Goal: Information Seeking & Learning: Learn about a topic

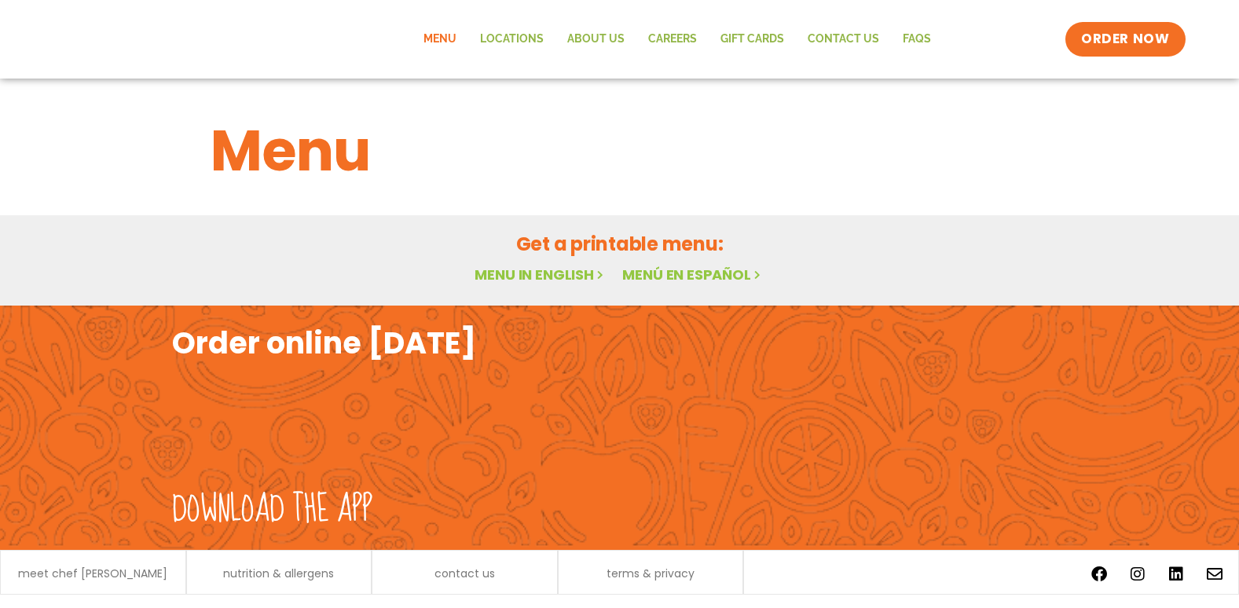
click at [456, 35] on link "Menu" at bounding box center [440, 39] width 57 height 36
click at [548, 269] on link "Menu in English" at bounding box center [541, 275] width 132 height 20
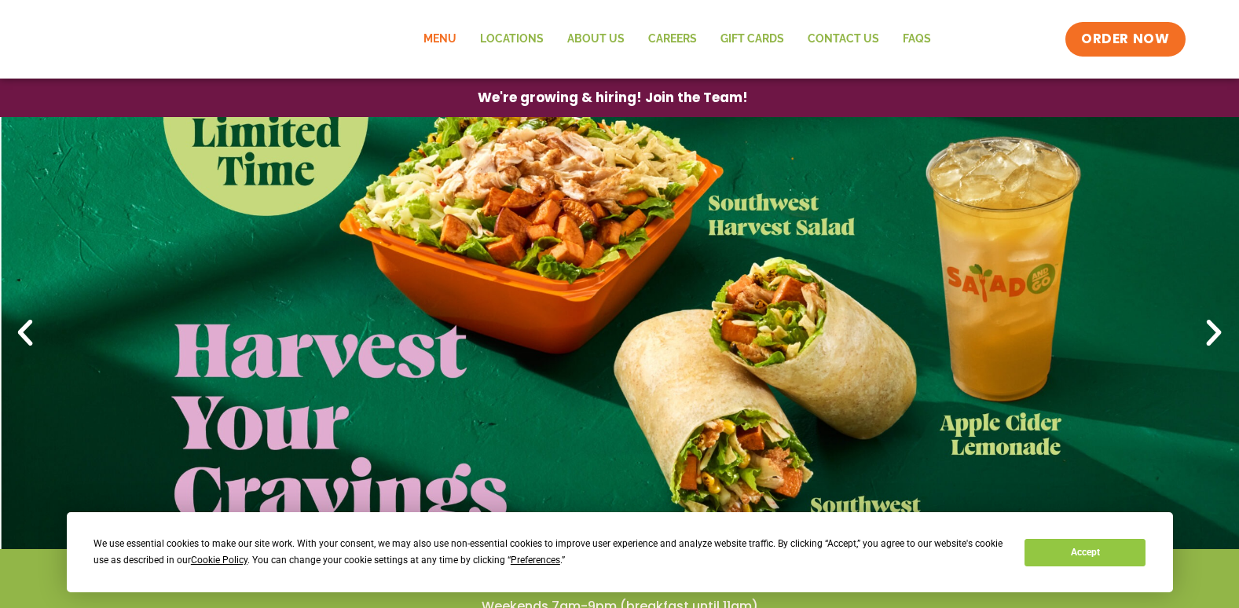
click at [449, 40] on link "Menu" at bounding box center [440, 39] width 57 height 36
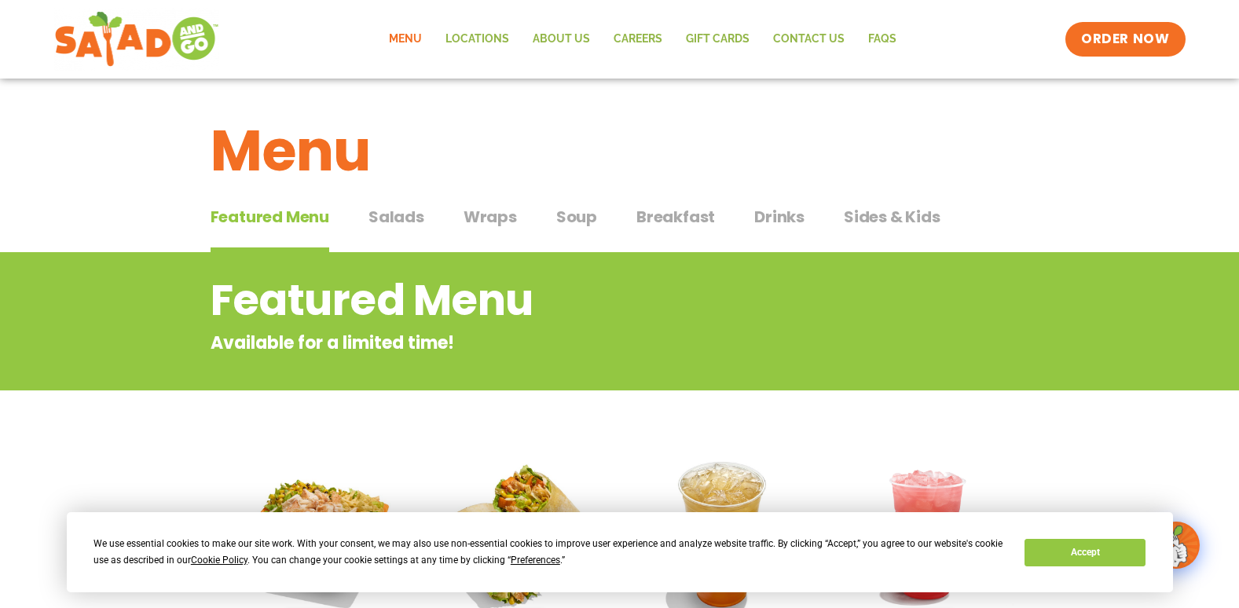
click at [670, 214] on span "Breakfast" at bounding box center [675, 217] width 79 height 24
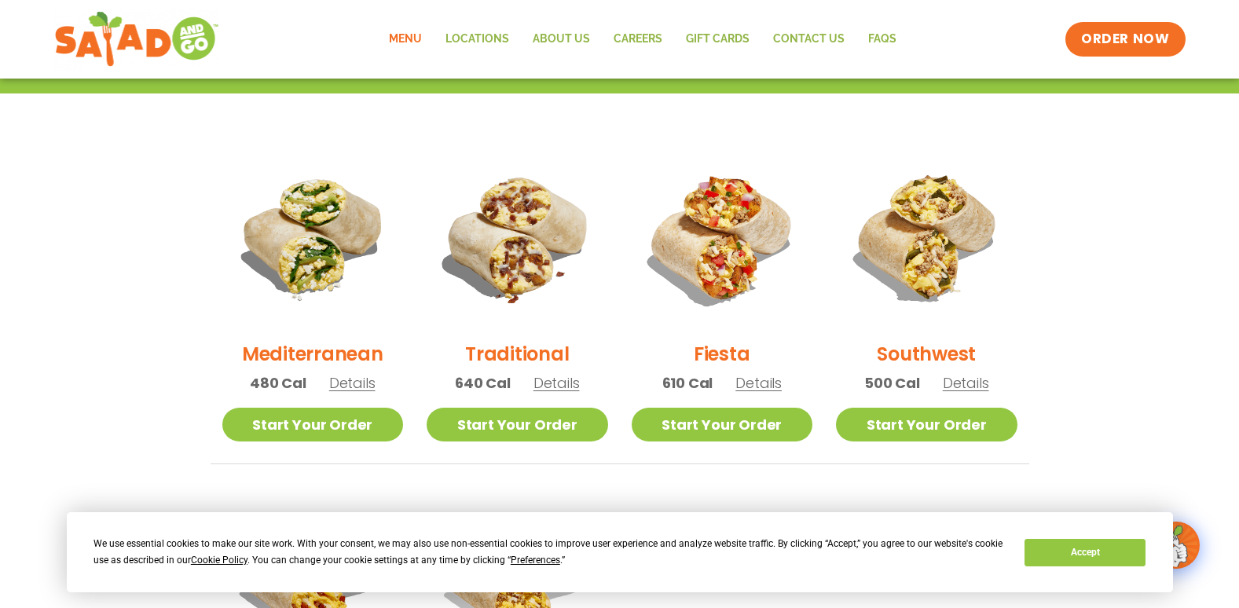
scroll to position [393, 0]
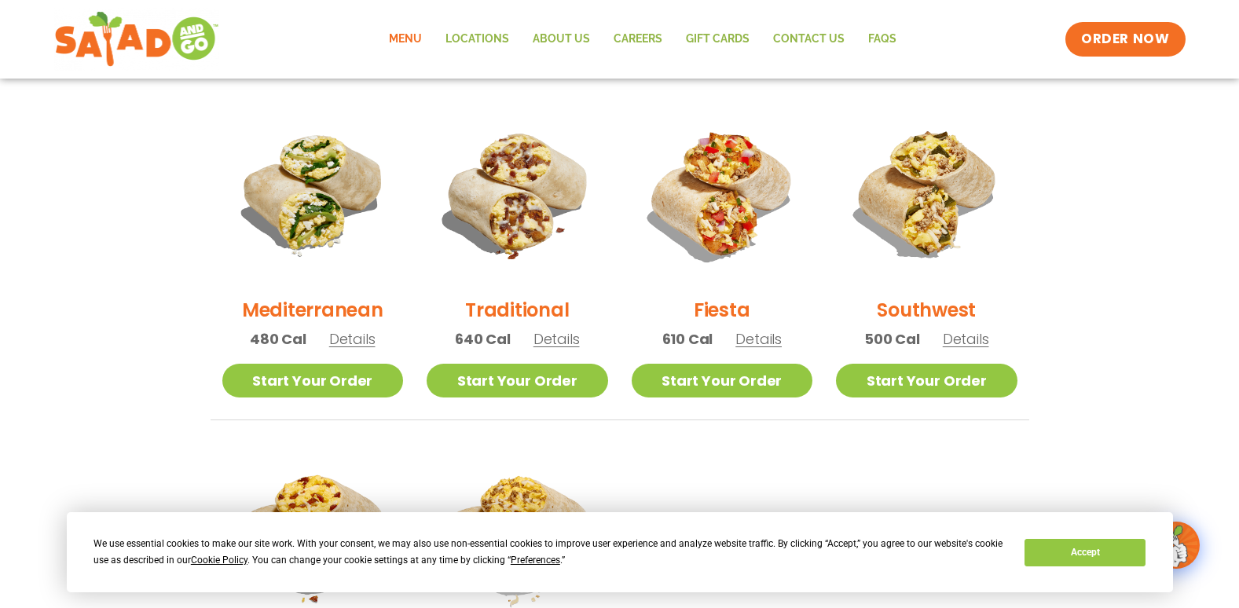
click at [512, 313] on li "Traditional 640 Cal Details Start Your Order Start Your Order Traditional 640 C…" at bounding box center [517, 261] width 205 height 317
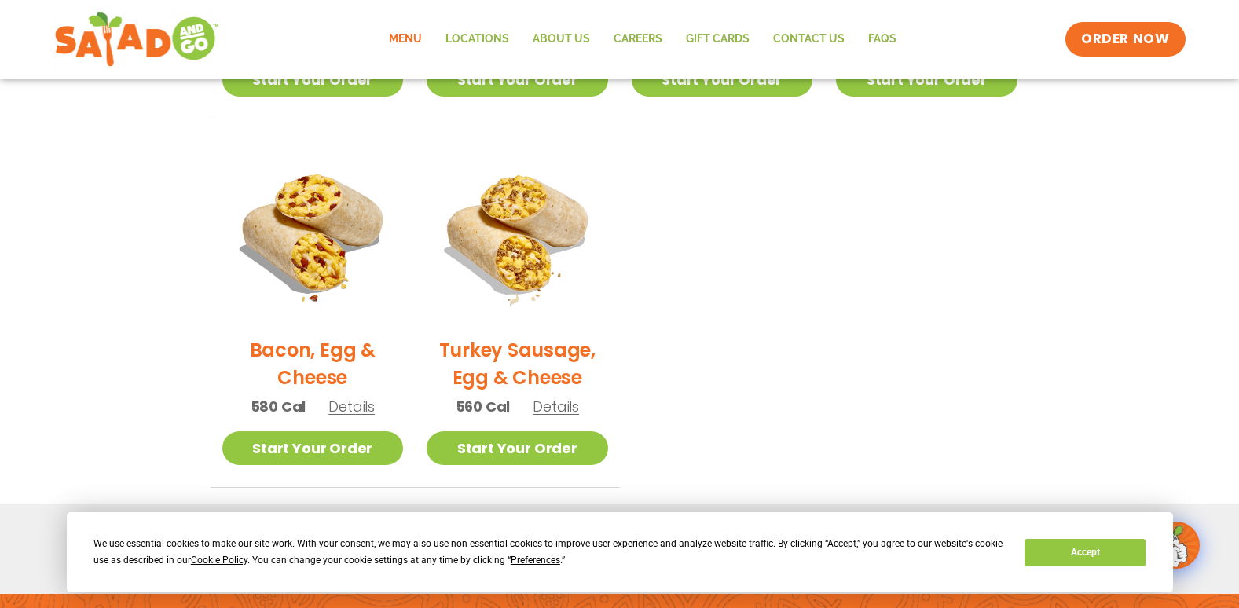
scroll to position [707, 0]
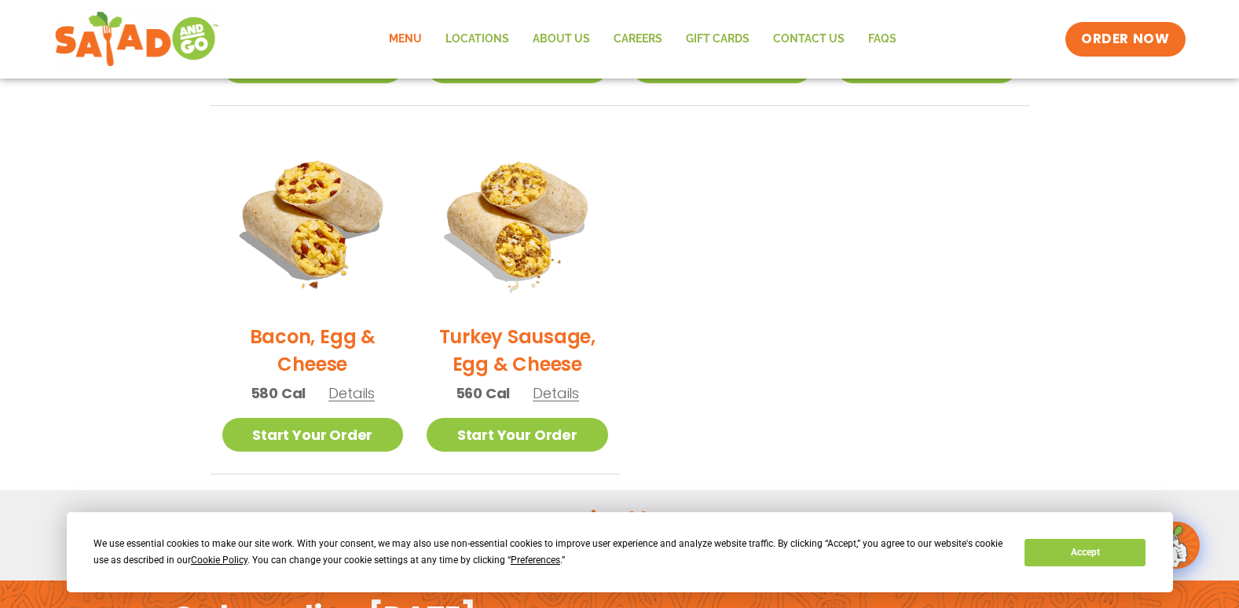
click at [564, 395] on span "Details" at bounding box center [556, 393] width 46 height 20
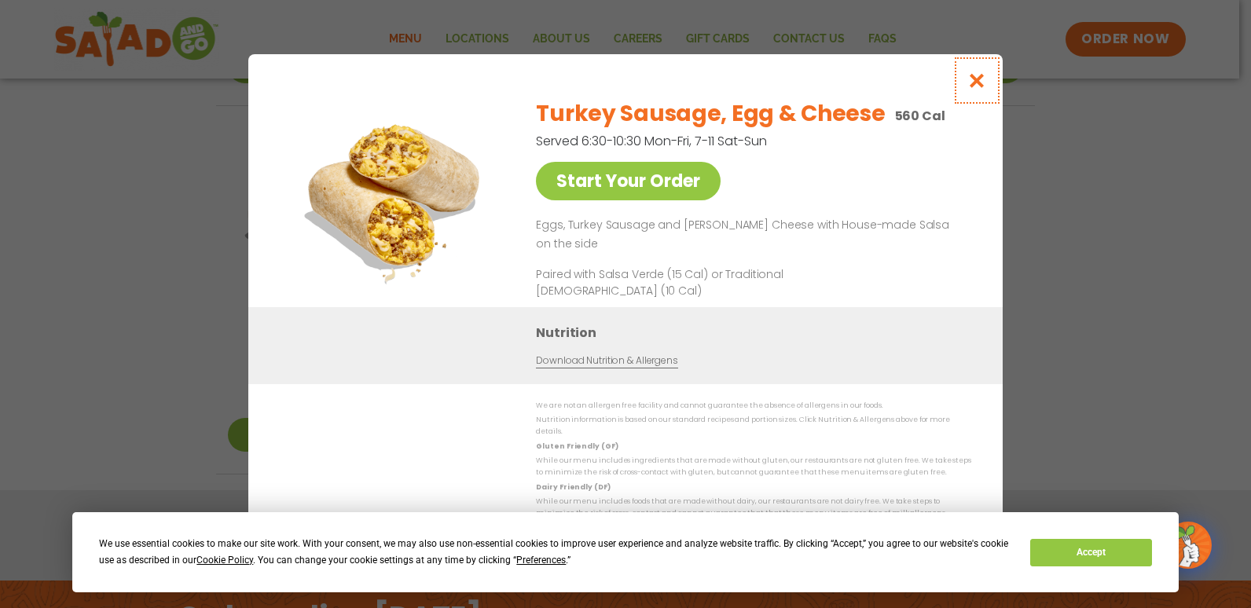
click at [980, 86] on icon "Close modal" at bounding box center [977, 80] width 20 height 16
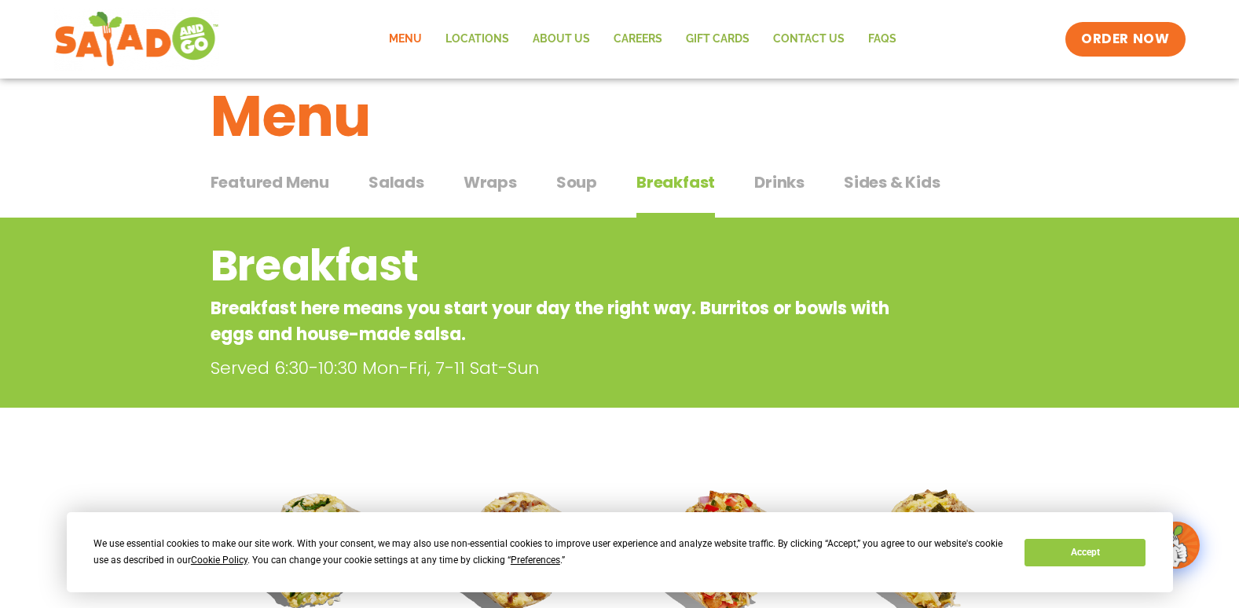
scroll to position [24, 0]
